Goal: Information Seeking & Learning: Learn about a topic

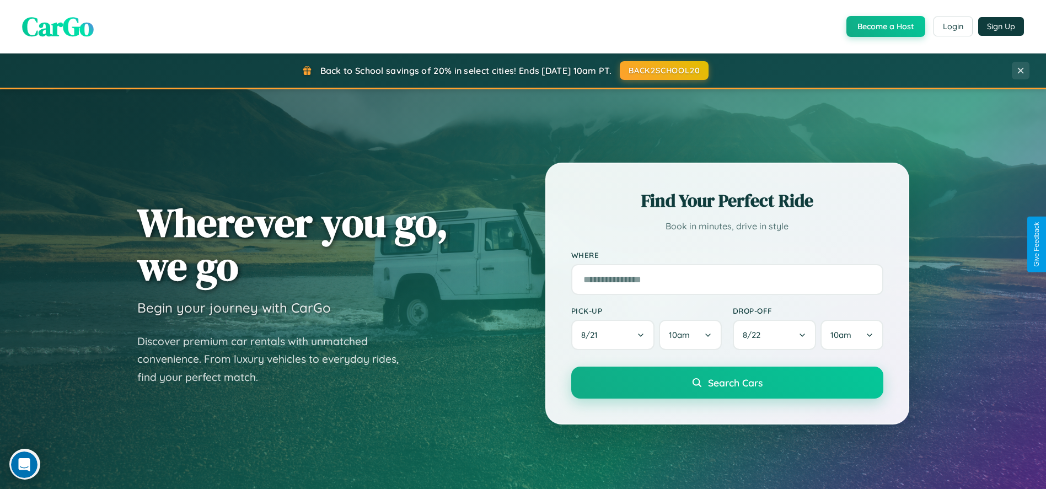
scroll to position [2118, 0]
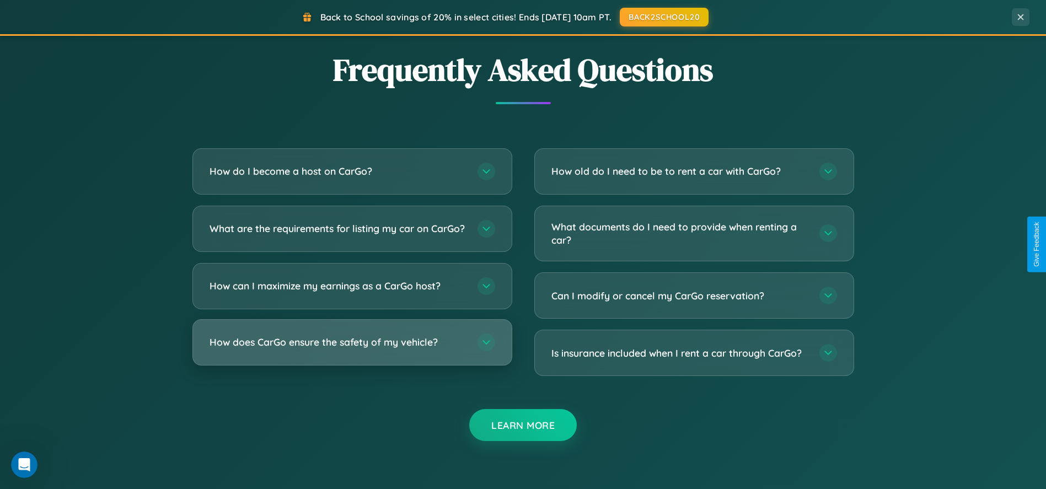
click at [352, 349] on h3 "How does CarGo ensure the safety of my vehicle?" at bounding box center [338, 342] width 257 height 14
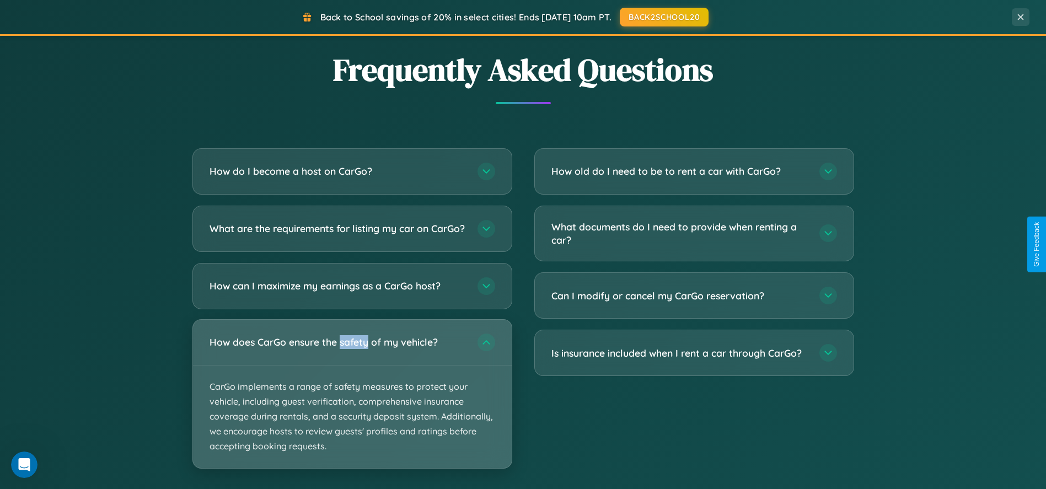
scroll to position [0, 0]
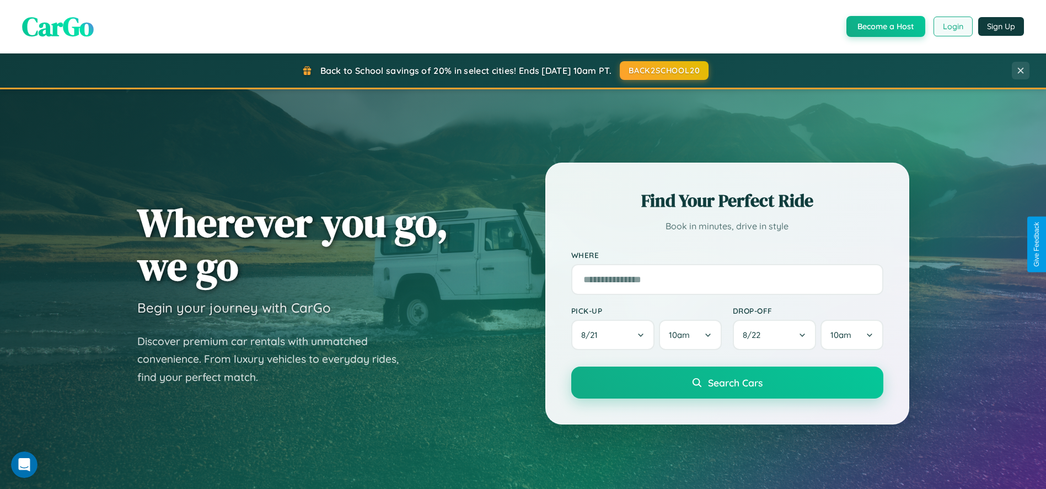
click at [952, 26] on button "Login" at bounding box center [953, 27] width 39 height 20
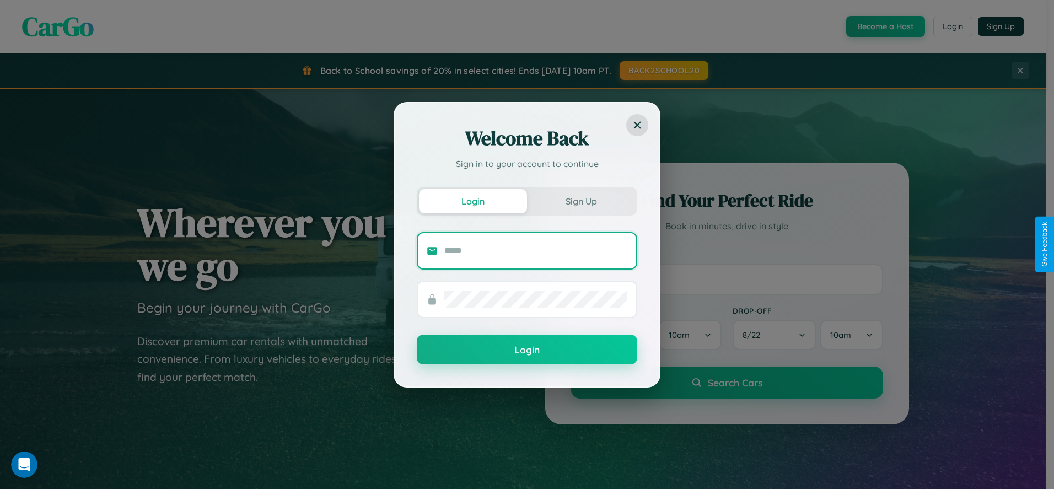
click at [536, 250] on input "text" at bounding box center [536, 251] width 183 height 18
type input "**********"
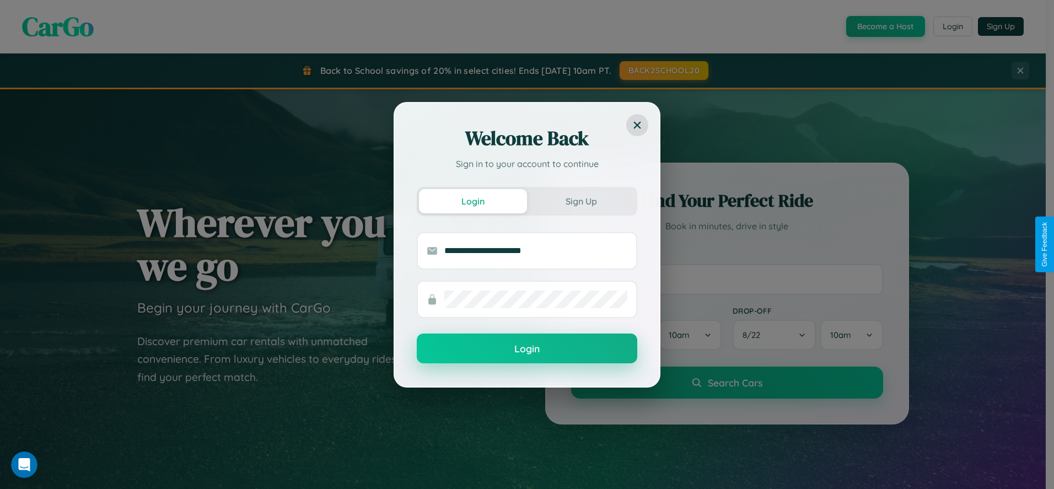
click at [527, 349] on button "Login" at bounding box center [527, 349] width 221 height 30
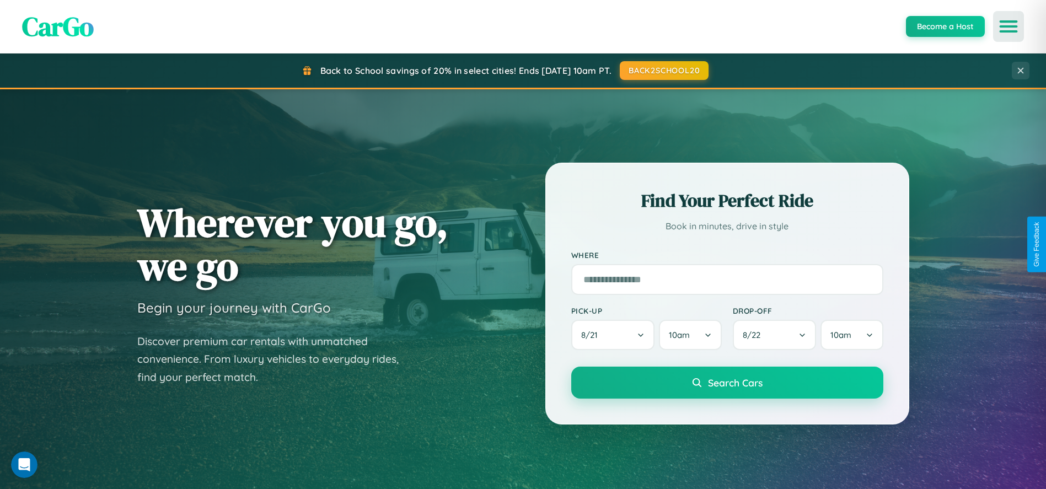
click at [1009, 26] on icon "Open menu" at bounding box center [1009, 27] width 16 height 10
